Goal: Transaction & Acquisition: Purchase product/service

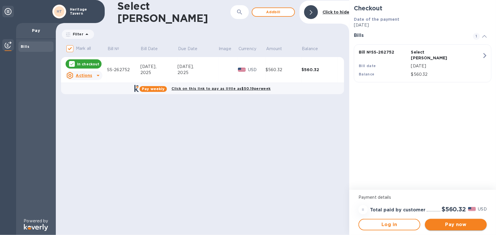
click at [465, 228] on button "Pay now" at bounding box center [456, 225] width 62 height 12
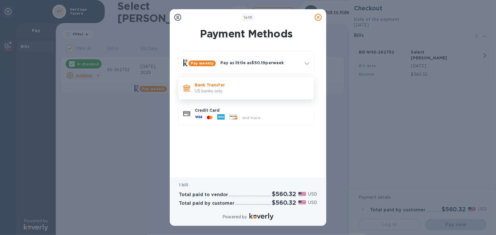
click at [229, 90] on p "US banks only." at bounding box center [252, 91] width 114 height 6
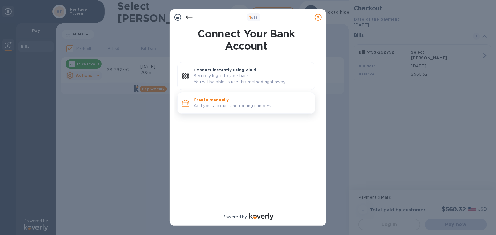
click at [229, 101] on p "Create manually" at bounding box center [252, 100] width 117 height 6
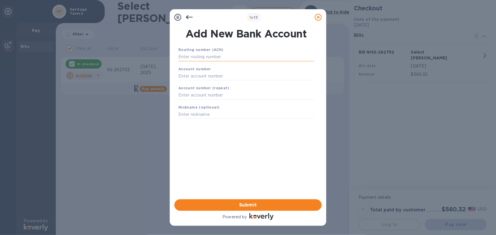
click at [207, 57] on input "text" at bounding box center [246, 57] width 136 height 9
type input "075000022"
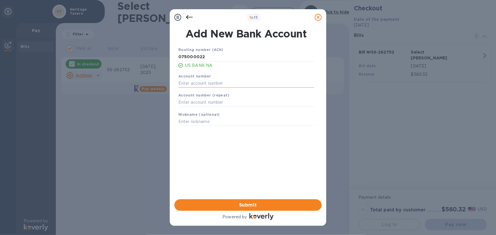
click at [216, 86] on input "text" at bounding box center [246, 83] width 136 height 9
type input "182379975432"
click at [213, 103] on input "text" at bounding box center [246, 102] width 136 height 9
type input "182379975432"
click at [252, 203] on span "Submit" at bounding box center [248, 204] width 138 height 7
